Goal: Book appointment/travel/reservation

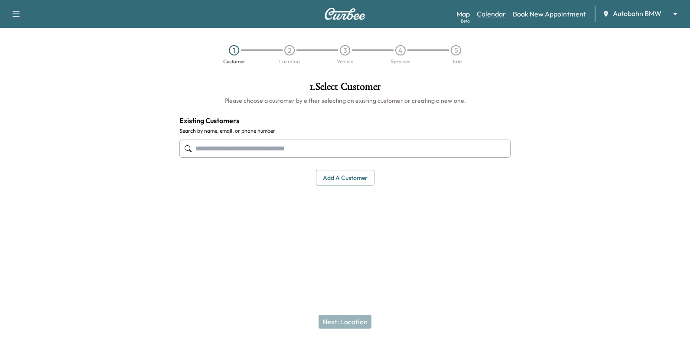
click at [494, 17] on link "Calendar" at bounding box center [491, 14] width 29 height 10
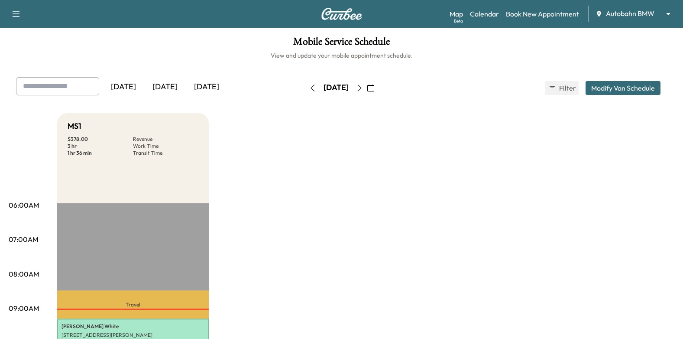
click at [363, 88] on icon "button" at bounding box center [359, 87] width 7 height 7
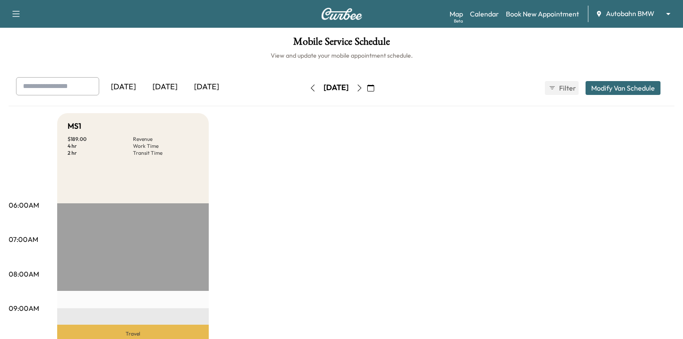
drag, startPoint x: 390, startPoint y: 92, endPoint x: 394, endPoint y: 101, distance: 9.9
click at [367, 92] on button "button" at bounding box center [359, 88] width 15 height 14
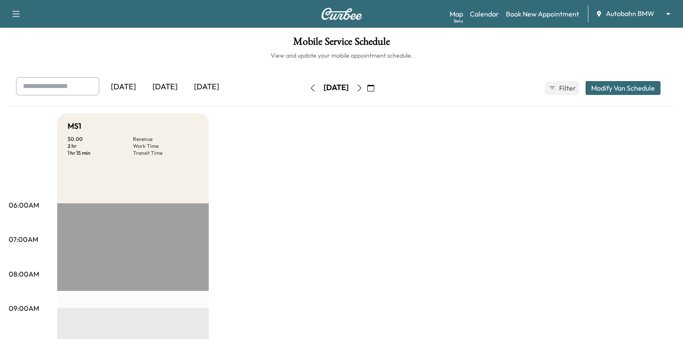
click at [367, 92] on button "button" at bounding box center [359, 88] width 15 height 14
click at [651, 13] on body "Support Log Out Map Beta Calendar Book New Appointment Autobahn BMW ******** ​ …" at bounding box center [341, 169] width 683 height 339
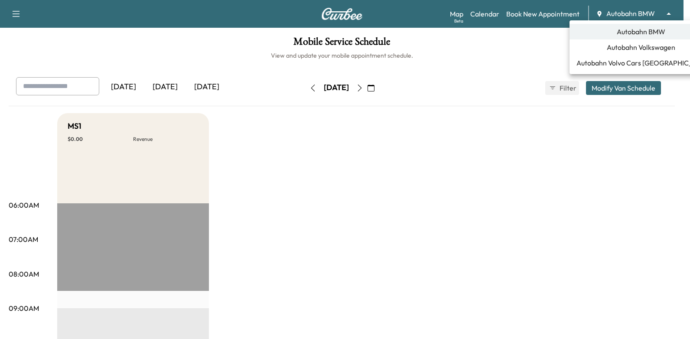
drag, startPoint x: 646, startPoint y: 51, endPoint x: 558, endPoint y: 57, distance: 88.2
click at [646, 51] on span "Autobahn Volkswagen" at bounding box center [640, 47] width 68 height 10
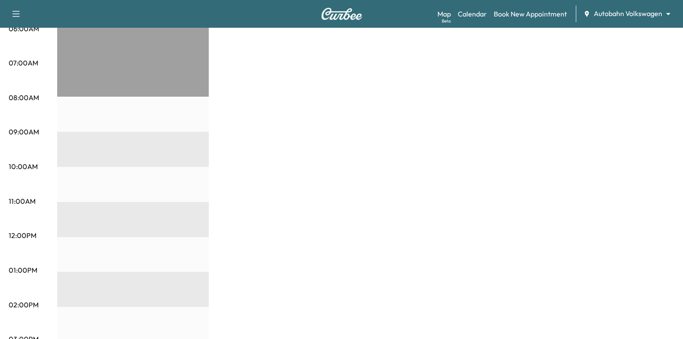
scroll to position [217, 0]
